Goal: Task Accomplishment & Management: Manage account settings

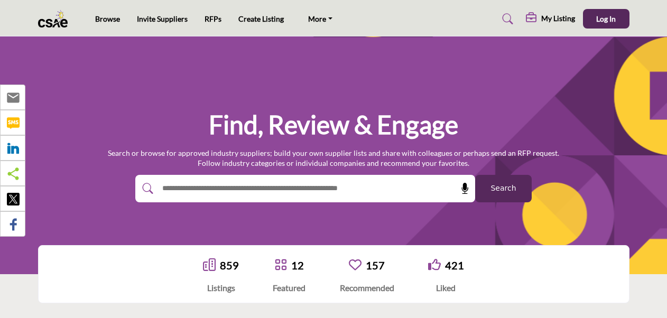
click at [208, 13] on li "RFPs" at bounding box center [212, 19] width 17 height 12
click at [211, 17] on link "RFPs" at bounding box center [212, 18] width 17 height 9
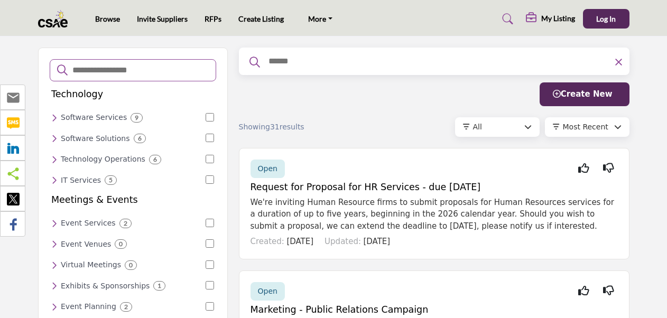
click at [555, 17] on h5 "My Listing" at bounding box center [558, 19] width 34 height 10
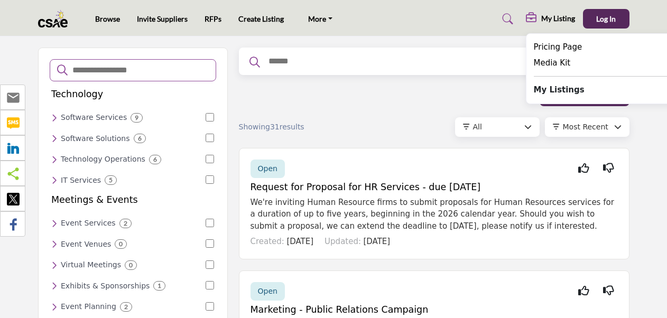
click at [552, 93] on b "My Listings" at bounding box center [558, 90] width 51 height 12
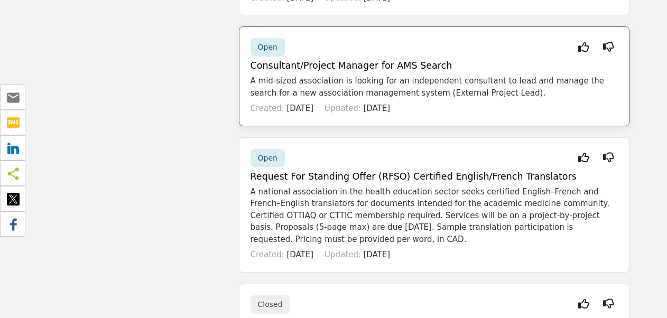
scroll to position [1004, 0]
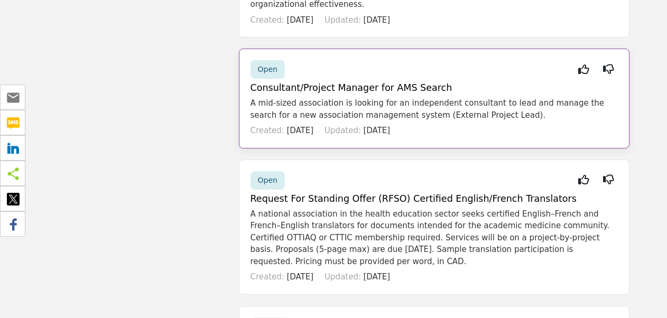
click at [269, 65] on span "Open" at bounding box center [268, 69] width 20 height 8
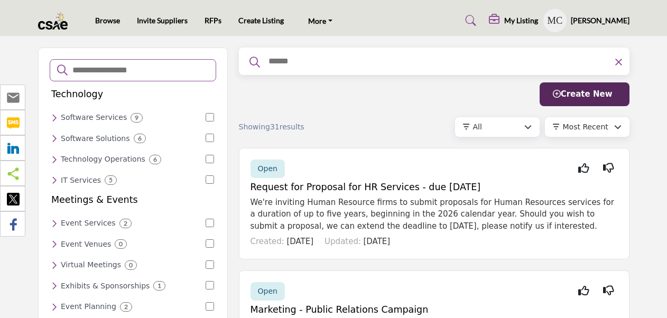
click at [527, 17] on h5 "My Listing" at bounding box center [521, 21] width 34 height 10
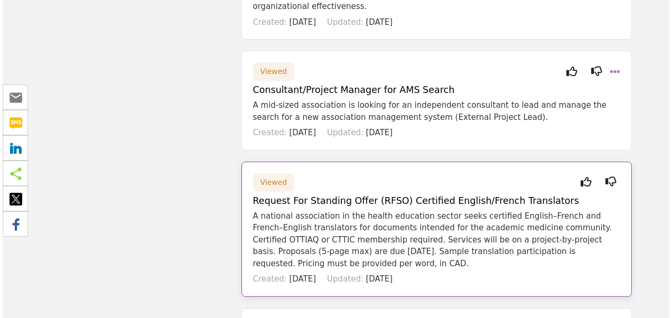
scroll to position [951, 0]
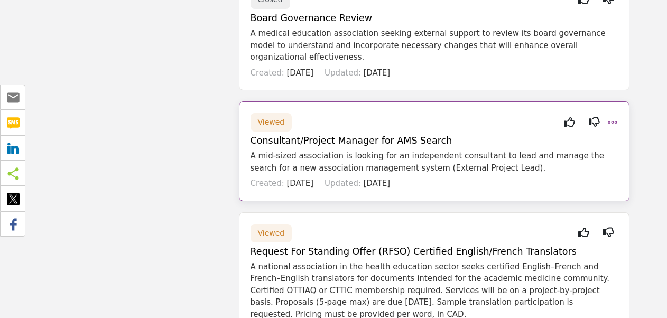
click at [325, 150] on p "A mid-sized association is looking for an independent consultant to lead and ma…" at bounding box center [433, 162] width 367 height 24
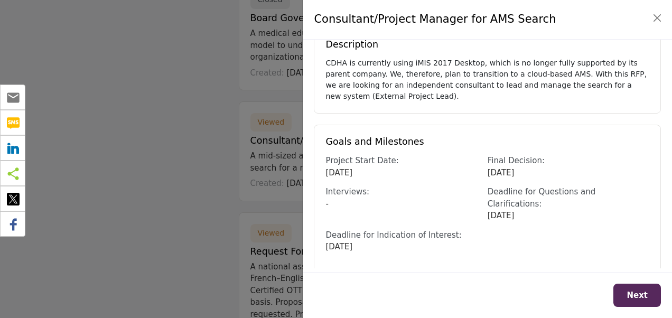
scroll to position [108, 0]
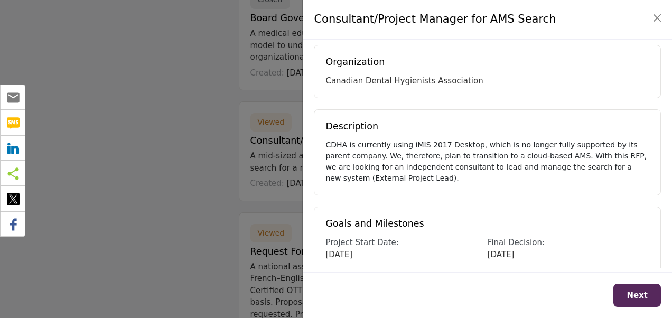
click at [361, 153] on div "CDHA is currently using iMIS 2017 Desktop, which is no longer fully supported b…" at bounding box center [487, 161] width 324 height 44
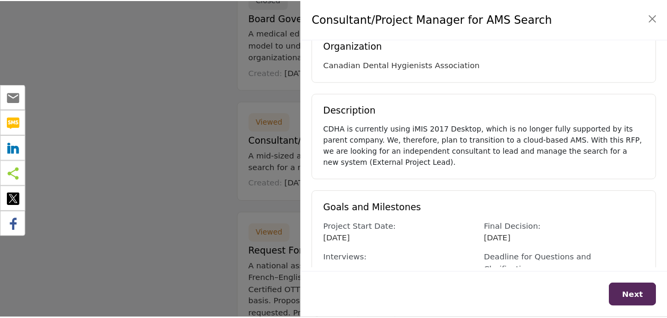
scroll to position [0, 0]
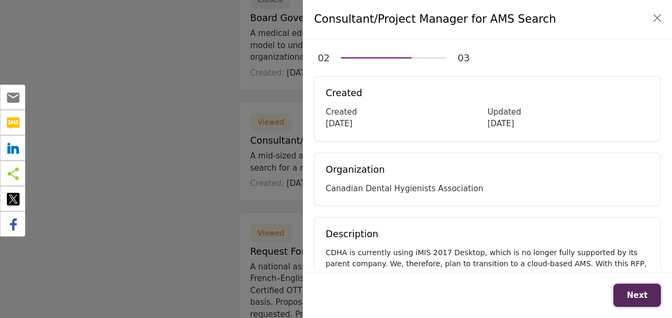
drag, startPoint x: 653, startPoint y: 293, endPoint x: 649, endPoint y: 288, distance: 5.6
click at [652, 292] on button "Next" at bounding box center [637, 296] width 48 height 24
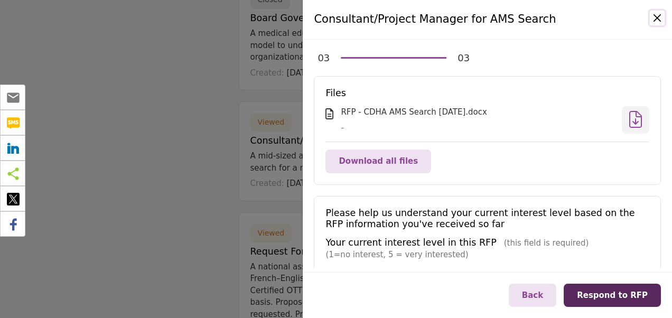
click at [655, 16] on button "Close" at bounding box center [657, 18] width 15 height 15
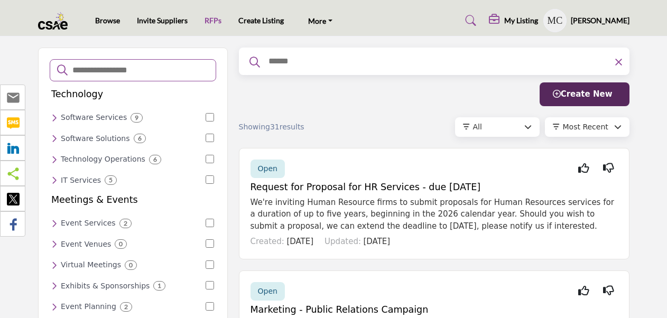
click at [210, 22] on link "RFPs" at bounding box center [212, 20] width 17 height 9
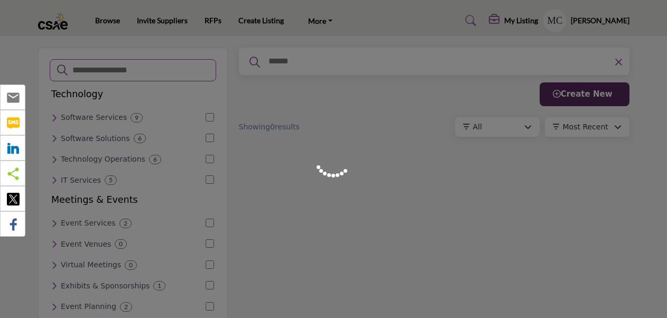
drag, startPoint x: 0, startPoint y: 0, endPoint x: 211, endPoint y: 21, distance: 212.3
click at [210, 22] on div at bounding box center [333, 159] width 667 height 318
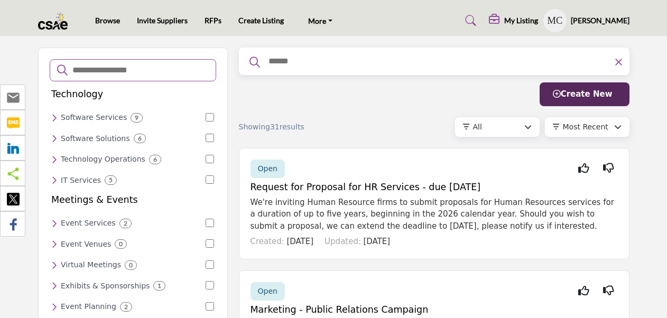
click at [608, 18] on h5 "Michelle Charest" at bounding box center [599, 20] width 59 height 11
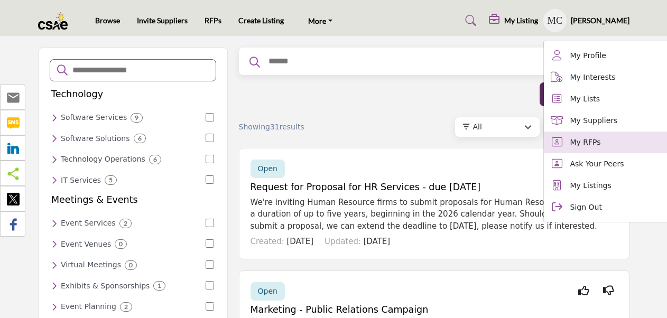
click at [584, 140] on span "My RFPs" at bounding box center [585, 142] width 31 height 11
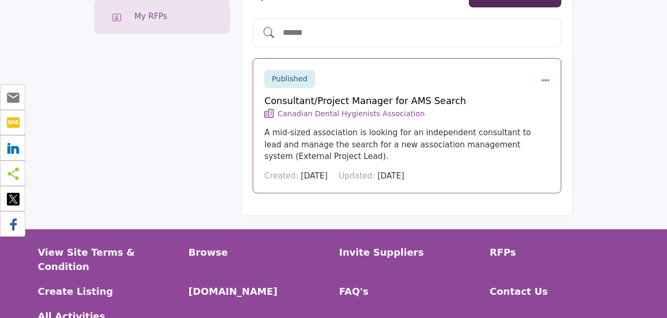
scroll to position [158, 0]
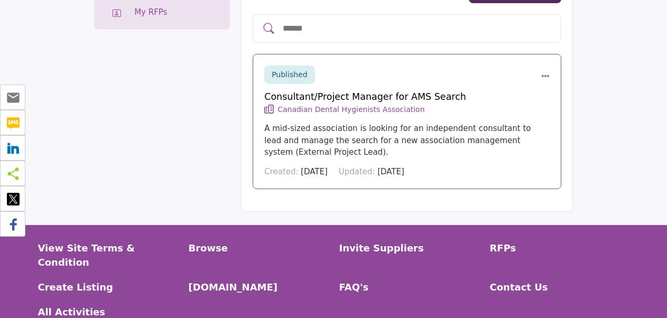
click at [544, 76] on icon "RFP actions" at bounding box center [545, 76] width 8 height 8
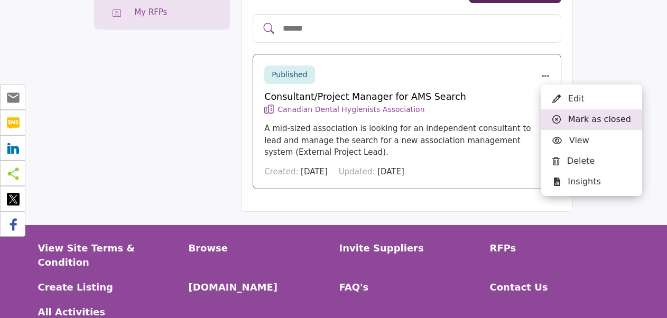
click at [580, 121] on div "Mark as closed" at bounding box center [591, 119] width 101 height 21
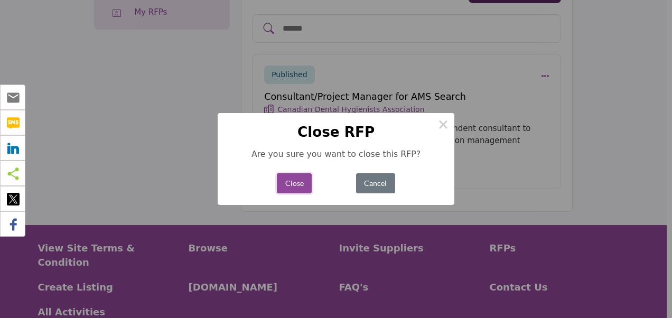
click at [297, 185] on button "Close" at bounding box center [294, 183] width 35 height 21
